Goal: Task Accomplishment & Management: Manage account settings

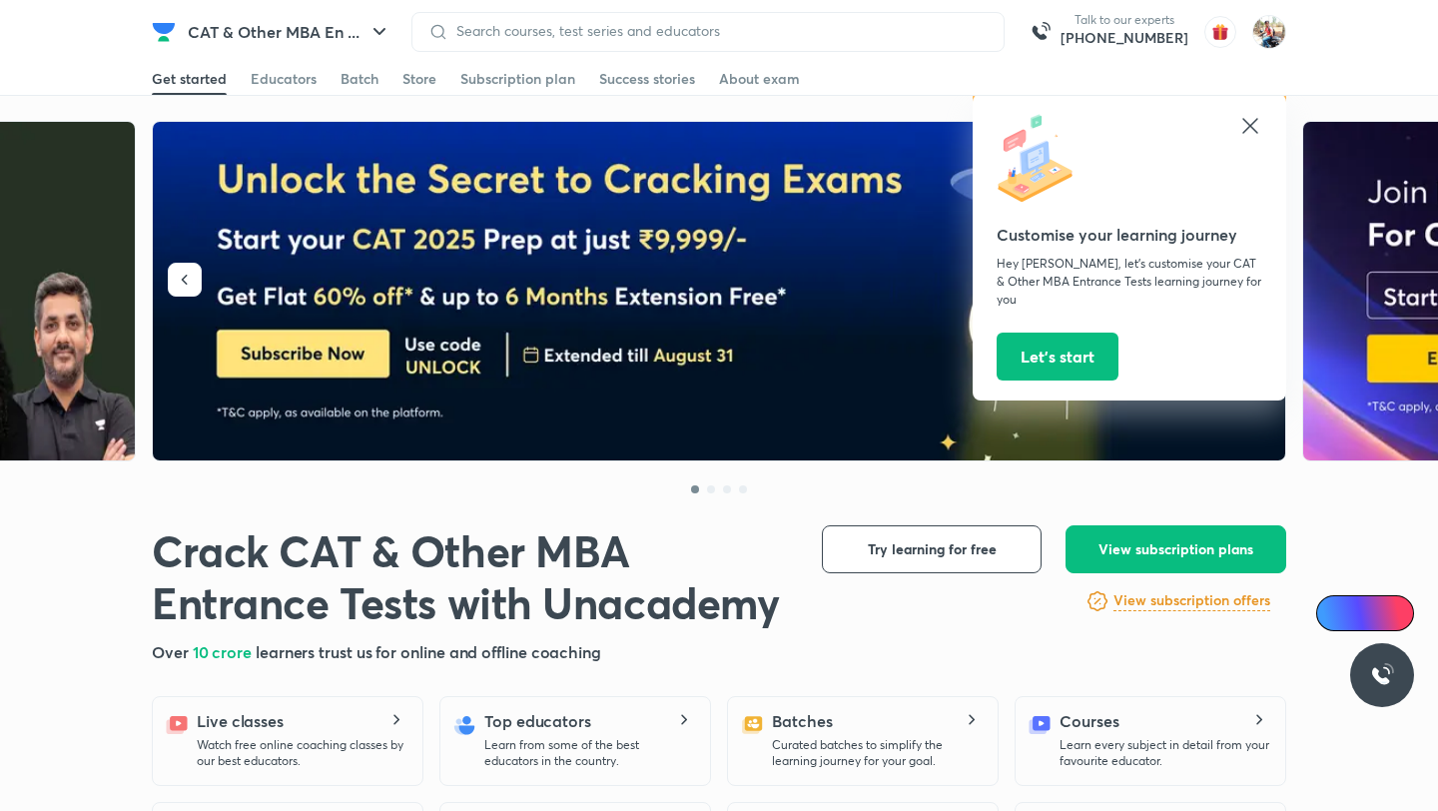
click at [1250, 123] on icon at bounding box center [1251, 126] width 24 height 24
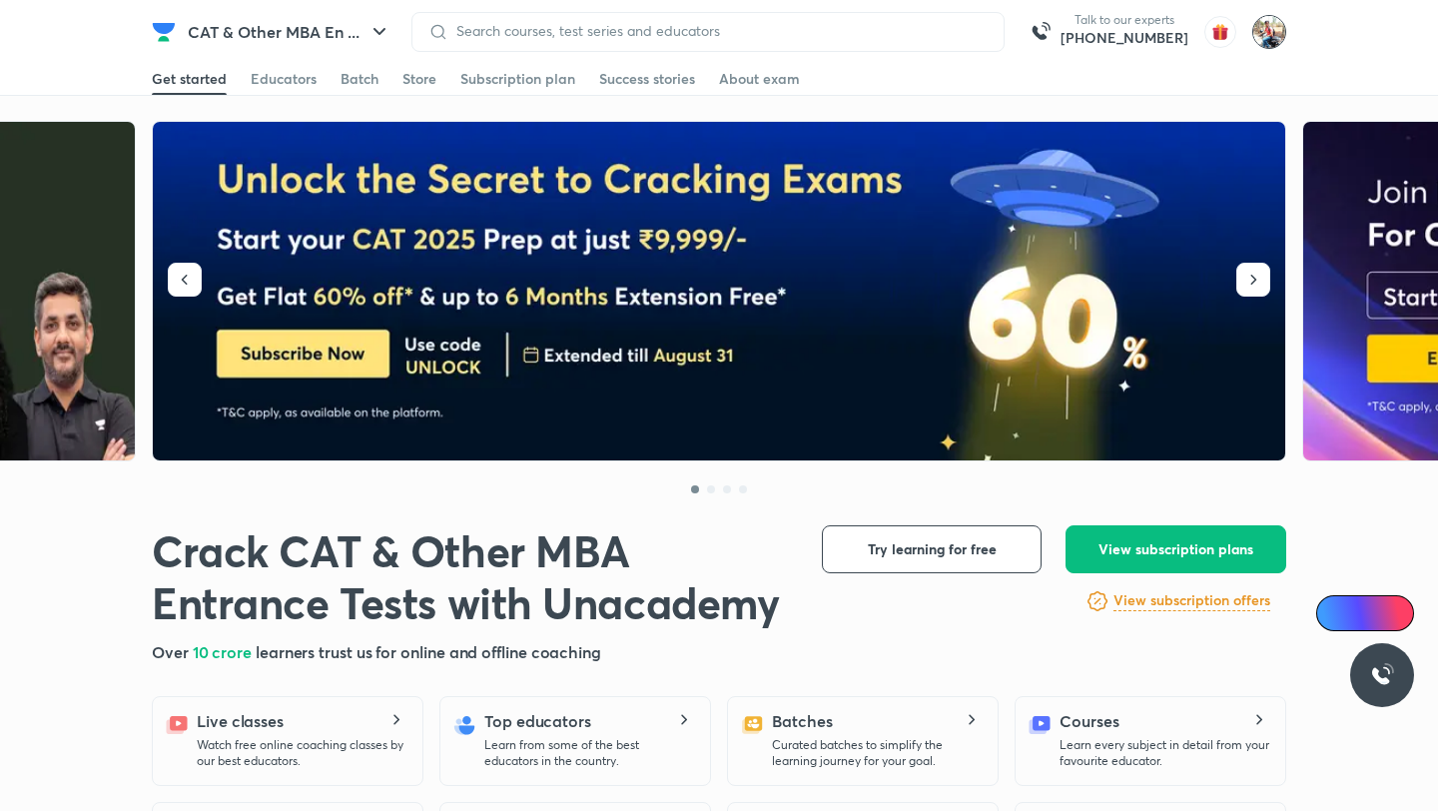
click at [1278, 31] on img at bounding box center [1270, 32] width 34 height 34
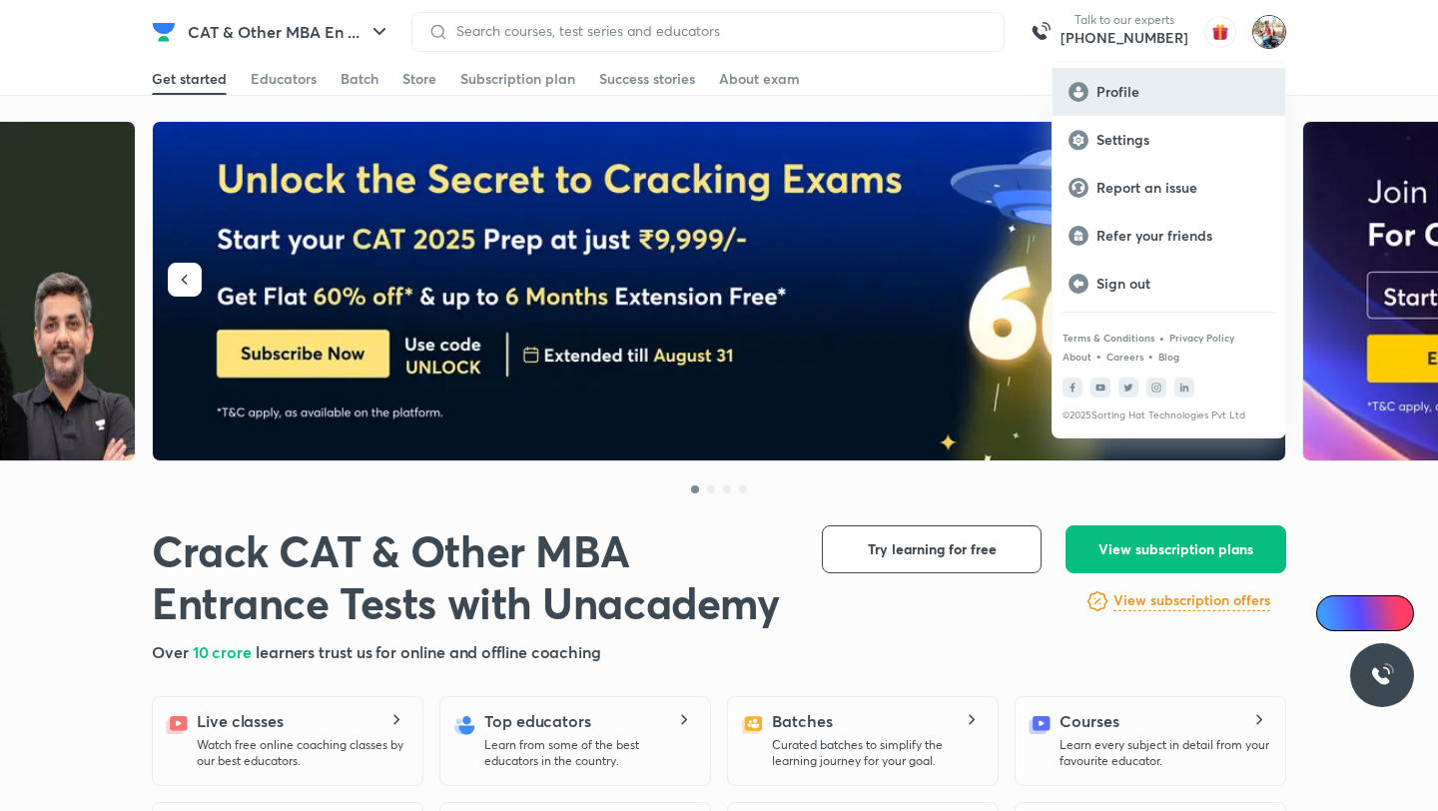
click at [1157, 89] on p "Profile" at bounding box center [1183, 92] width 173 height 18
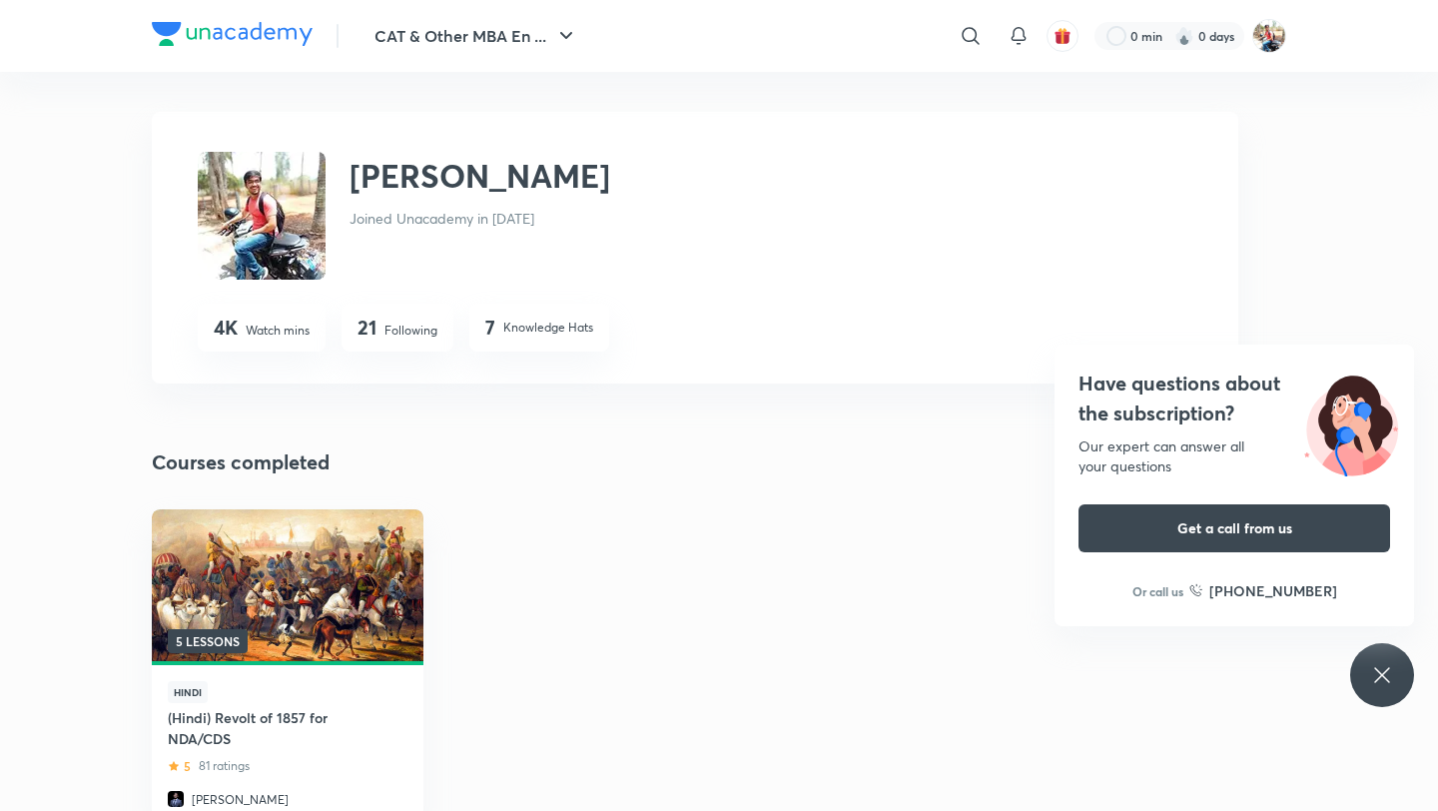
click at [236, 32] on img at bounding box center [232, 34] width 161 height 24
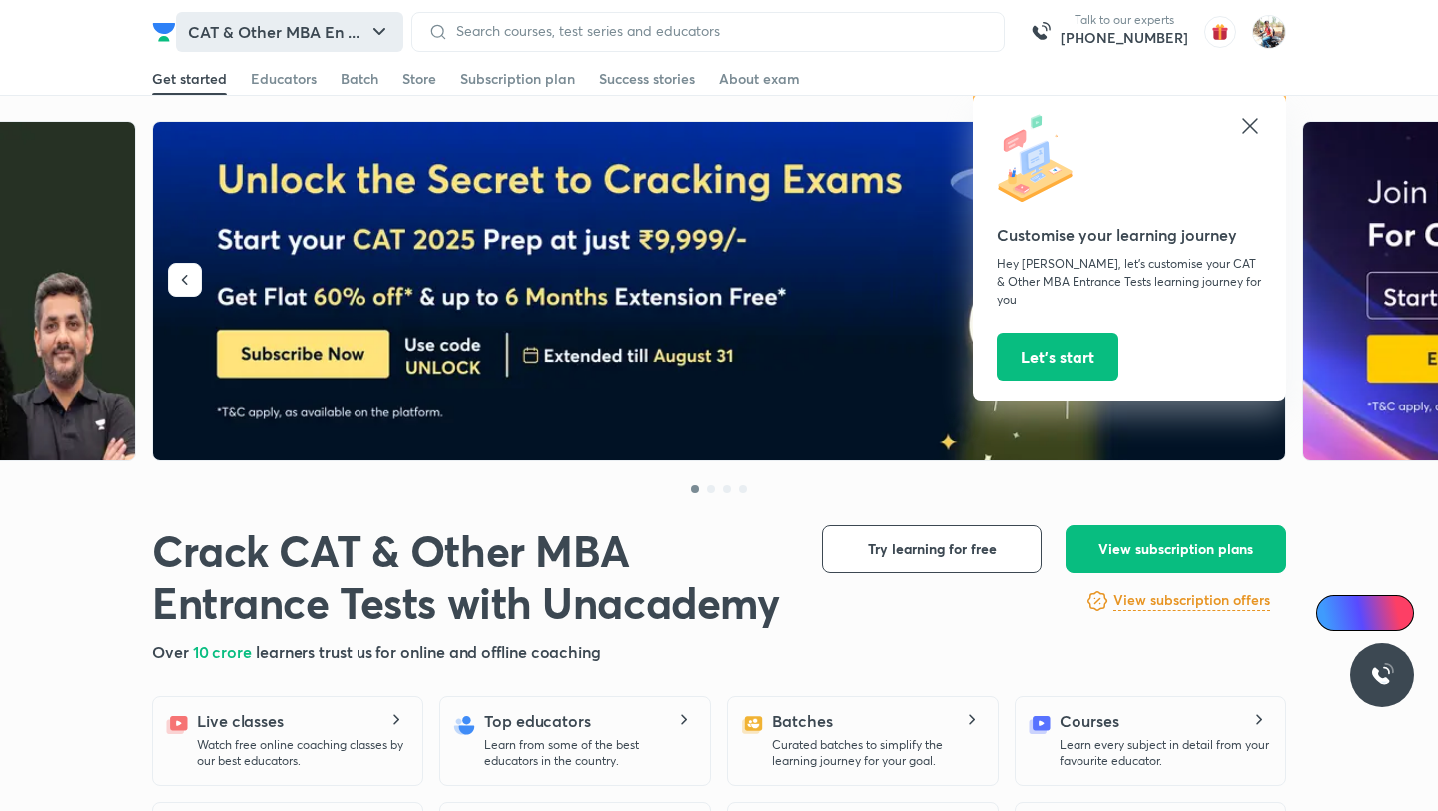
click at [361, 24] on button "CAT & Other MBA En ..." at bounding box center [290, 32] width 228 height 40
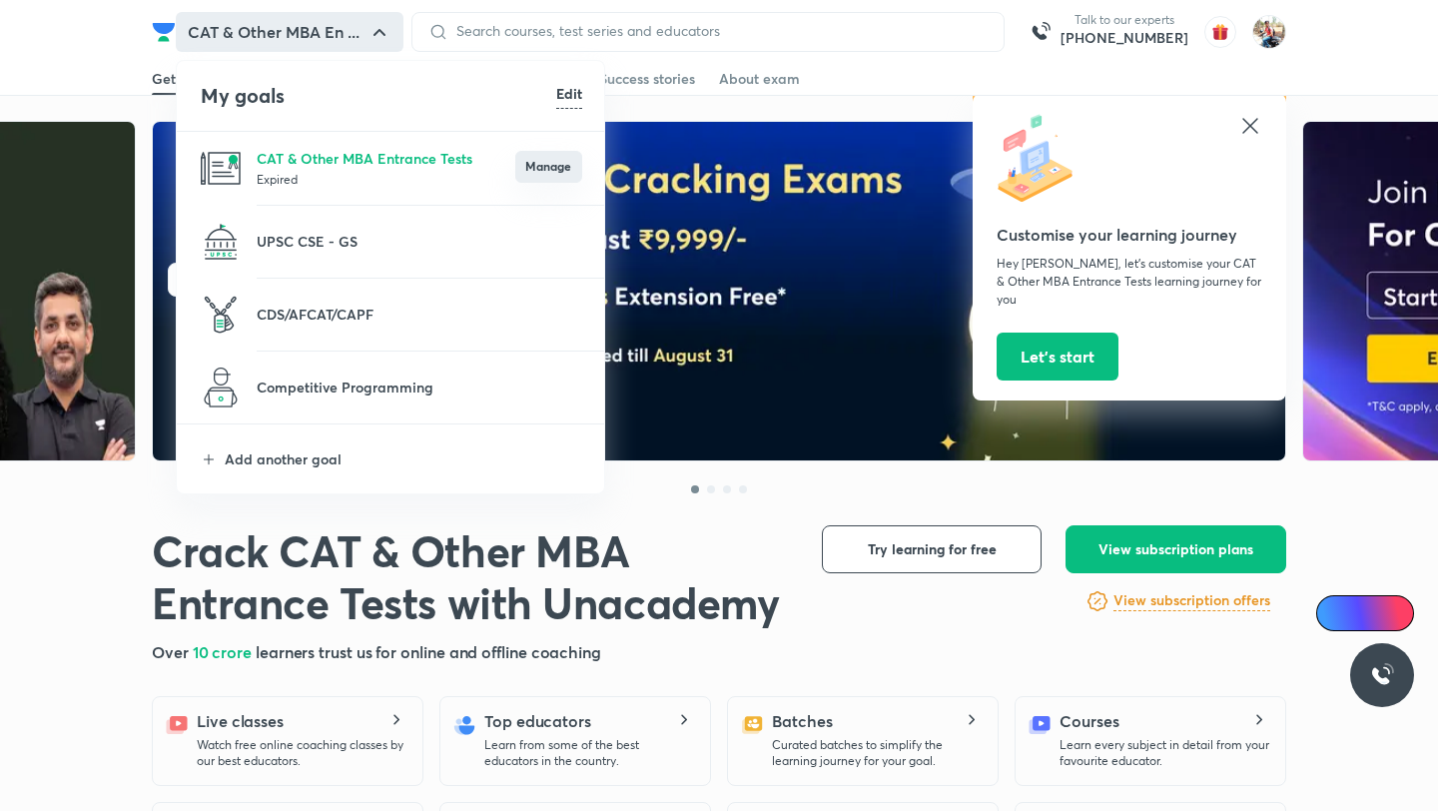
click at [537, 166] on button "Manage" at bounding box center [548, 167] width 67 height 32
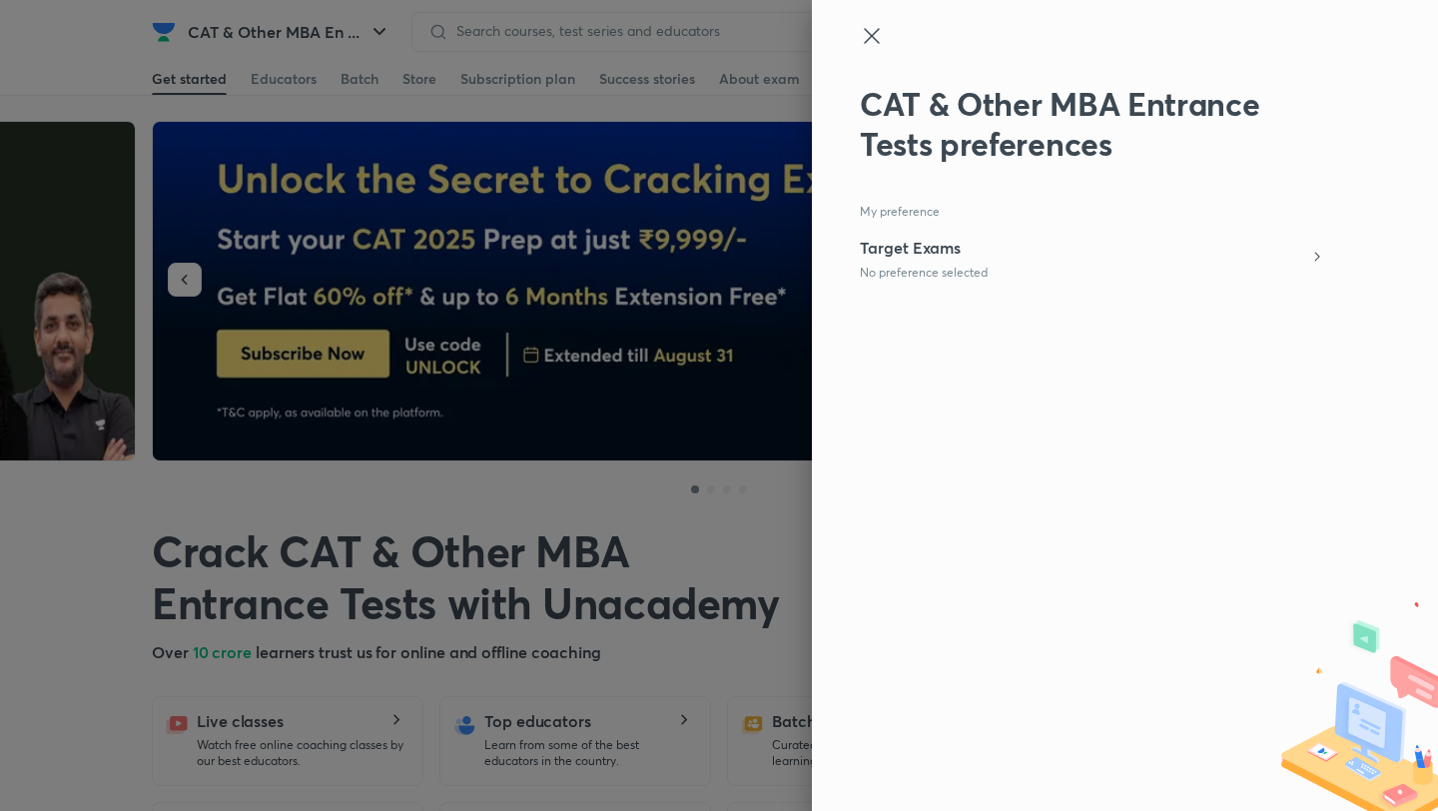
click at [917, 261] on div "Target Exams No preference selected" at bounding box center [924, 259] width 128 height 46
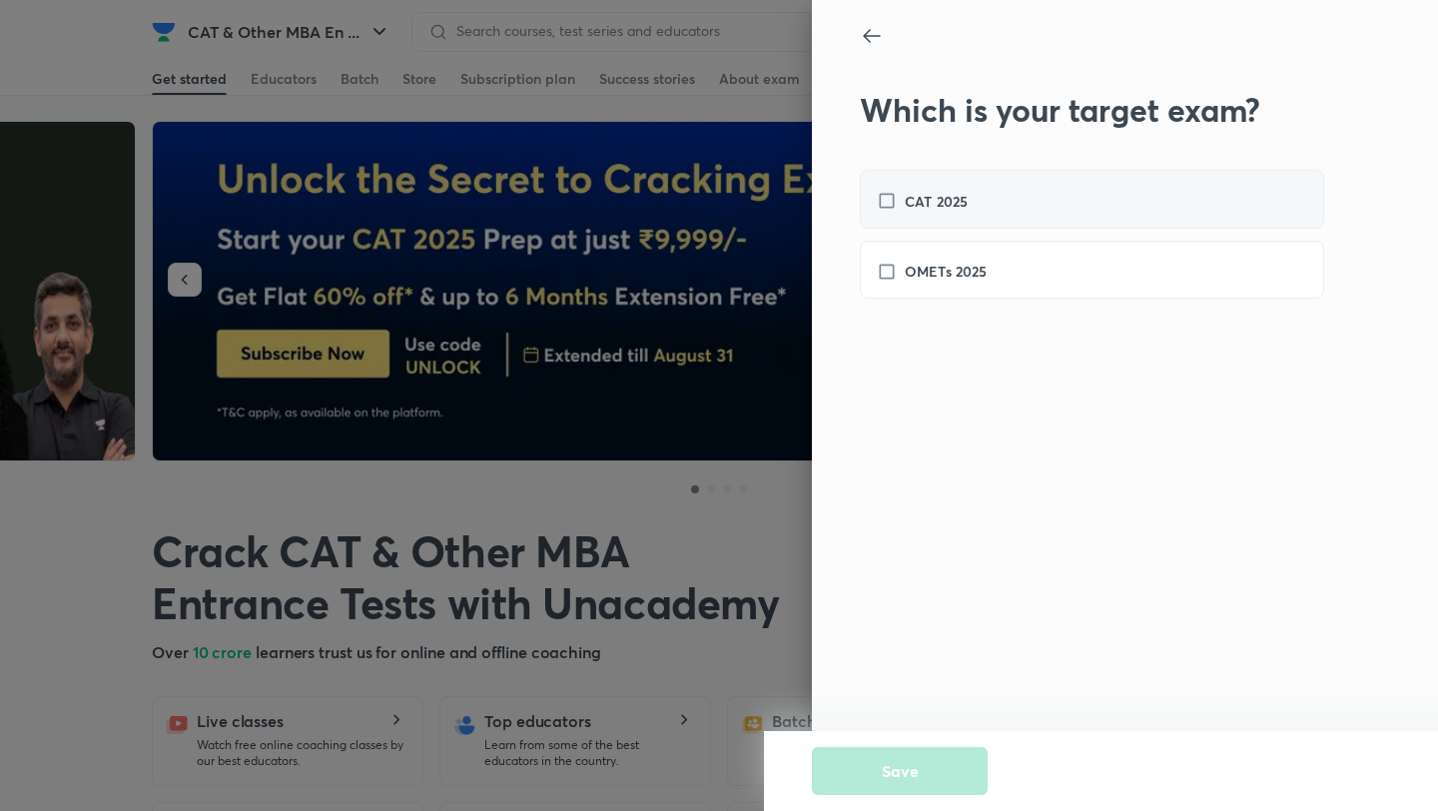
click at [881, 202] on label "CAT 2025" at bounding box center [932, 201] width 111 height 21
checkbox input "true"
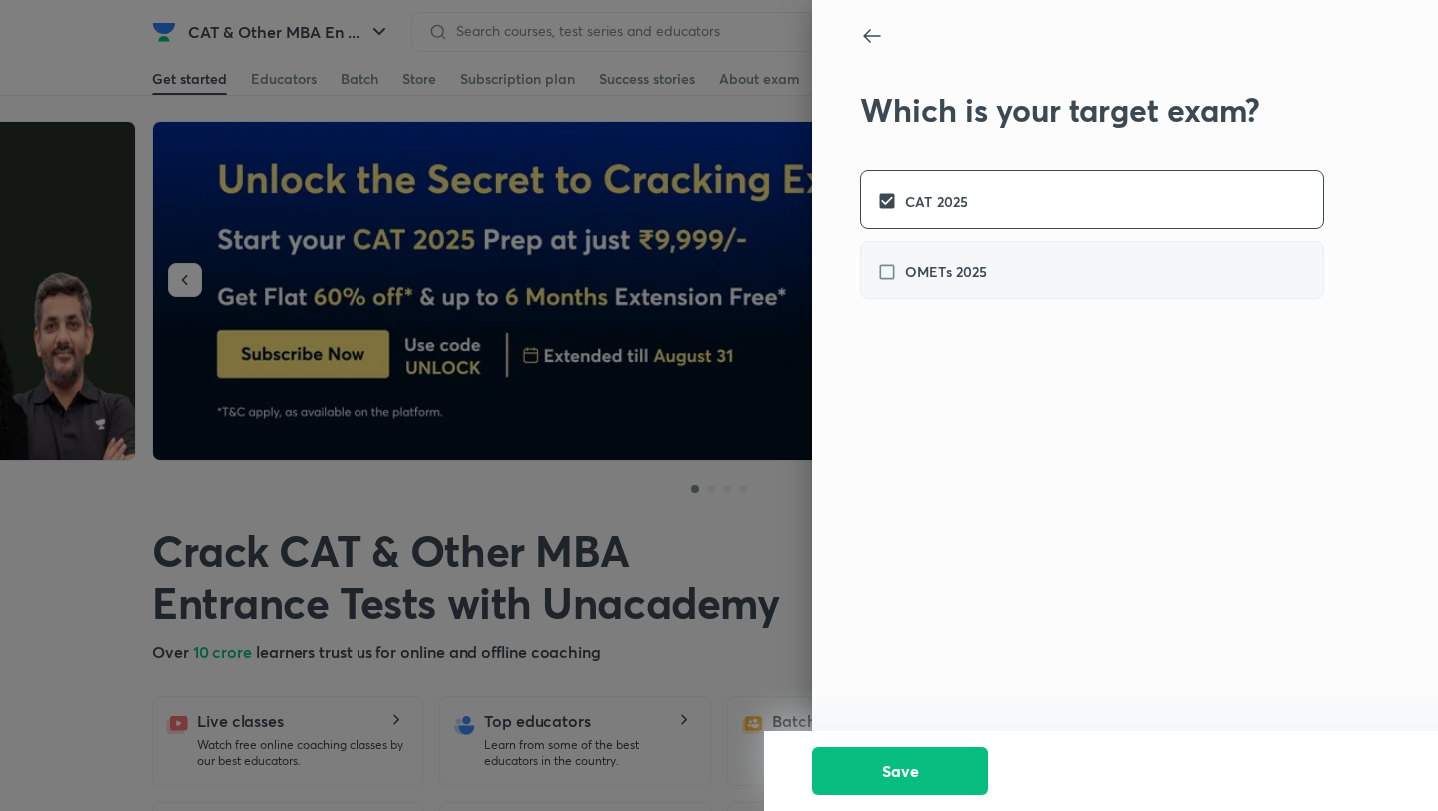
click at [899, 266] on label "OMETs 2025" at bounding box center [942, 271] width 131 height 21
click at [886, 263] on label "OMETs 2025" at bounding box center [942, 271] width 131 height 21
checkbox input "false"
click at [662, 508] on div at bounding box center [719, 405] width 1438 height 811
